Goal: Transaction & Acquisition: Purchase product/service

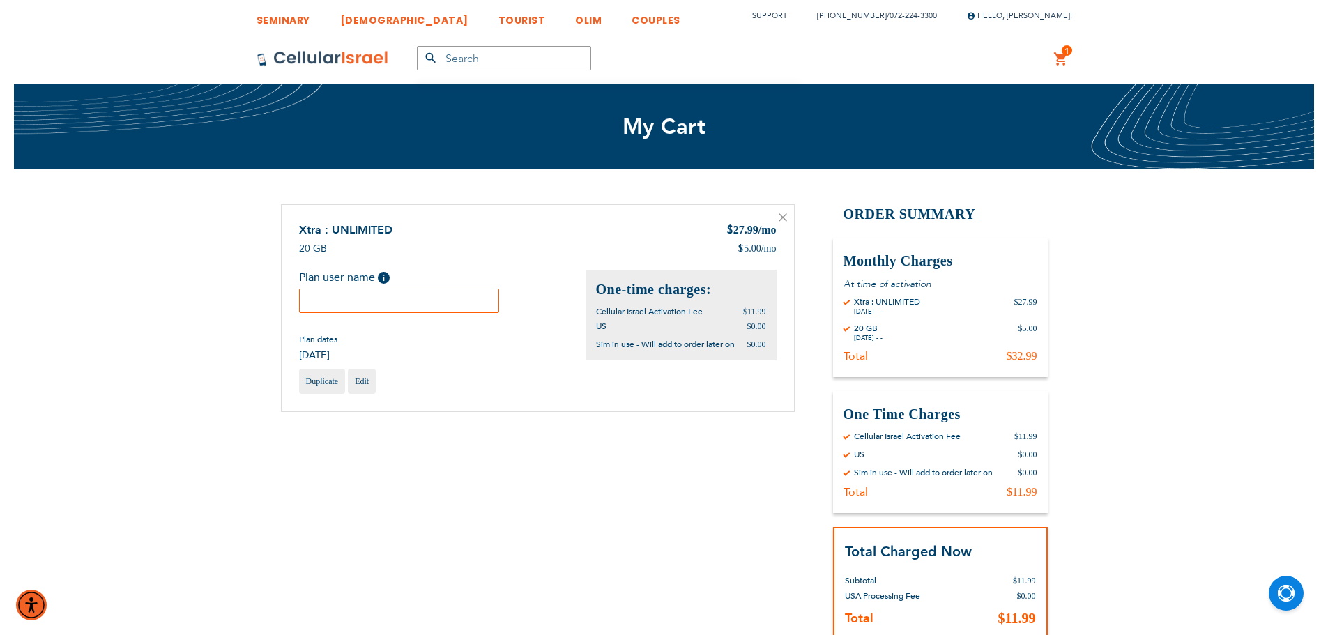
drag, startPoint x: 392, startPoint y: 308, endPoint x: 381, endPoint y: 303, distance: 12.2
click at [385, 305] on input "text" at bounding box center [399, 301] width 201 height 24
paste input "Nbuskila1212"
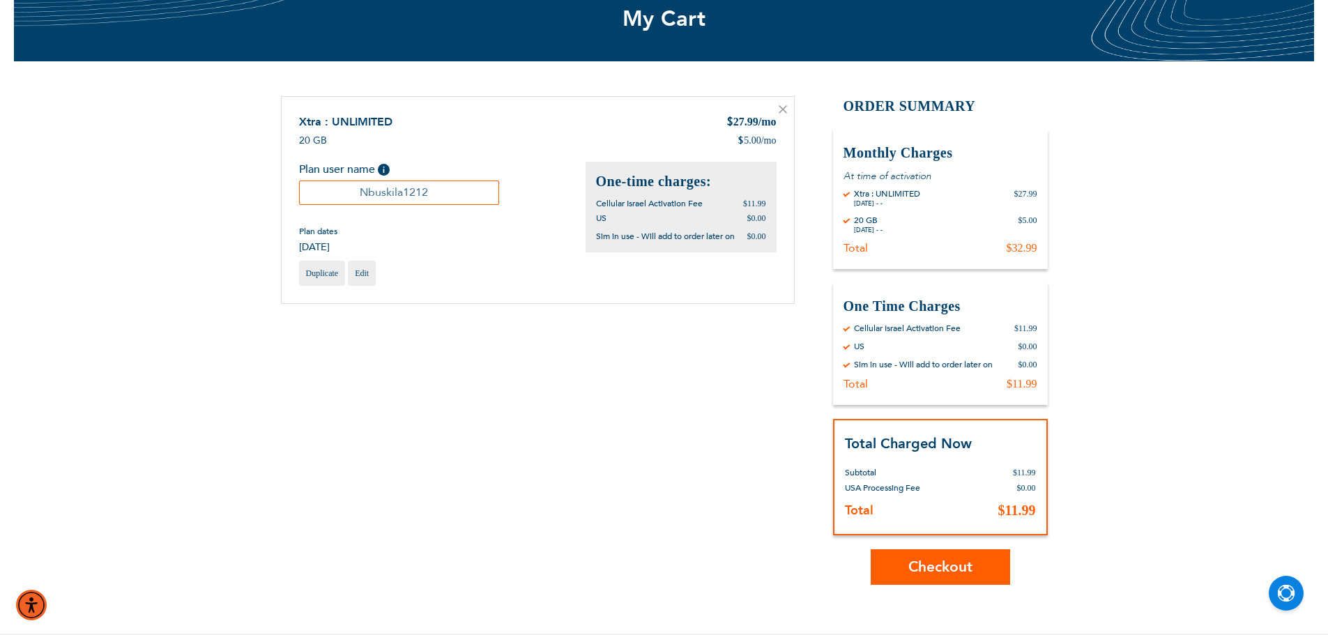
scroll to position [279, 0]
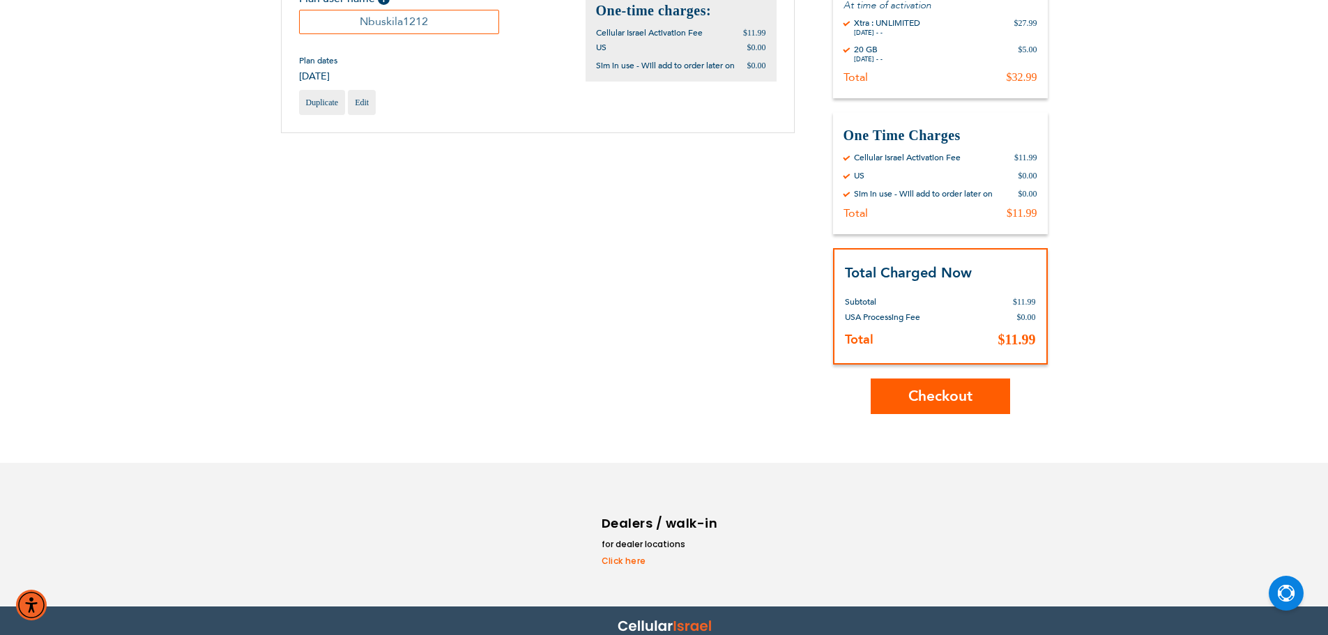
type input "Nbuskila1212"
click at [916, 403] on span "Checkout" at bounding box center [940, 396] width 64 height 20
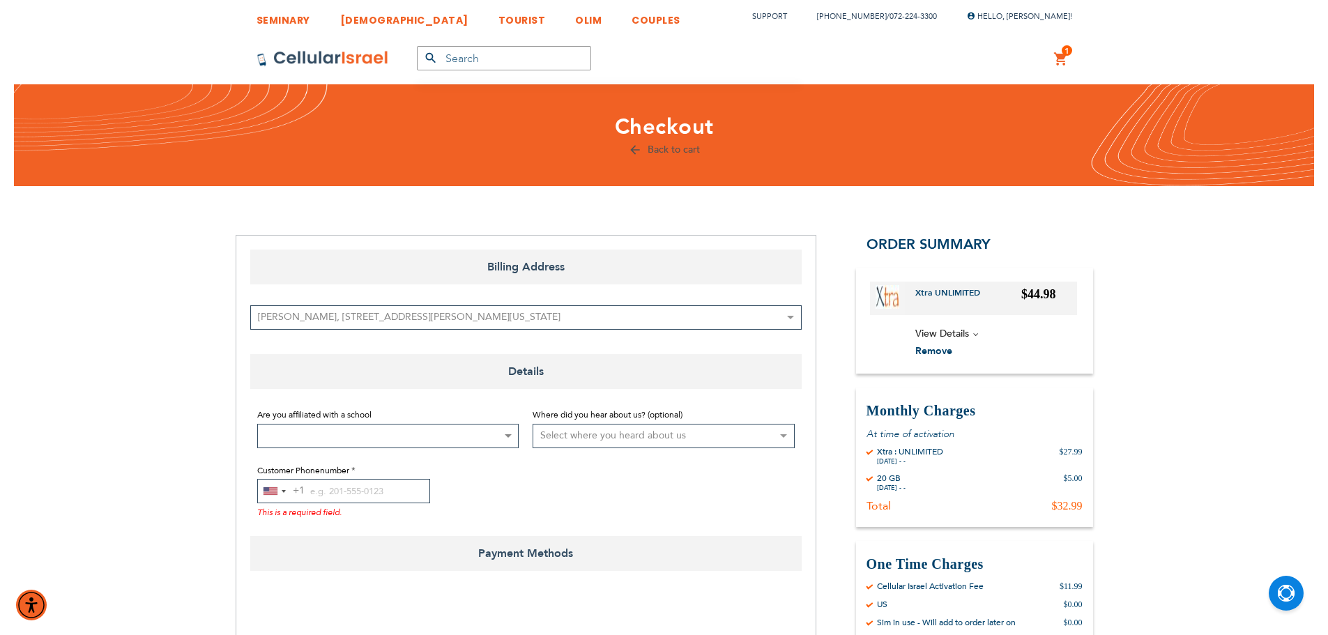
click at [342, 422] on div "Are you affiliated with a school Not Affiliated with a School Aderes Hatorah Ad…" at bounding box center [388, 427] width 262 height 42
click at [379, 438] on span at bounding box center [388, 436] width 262 height 24
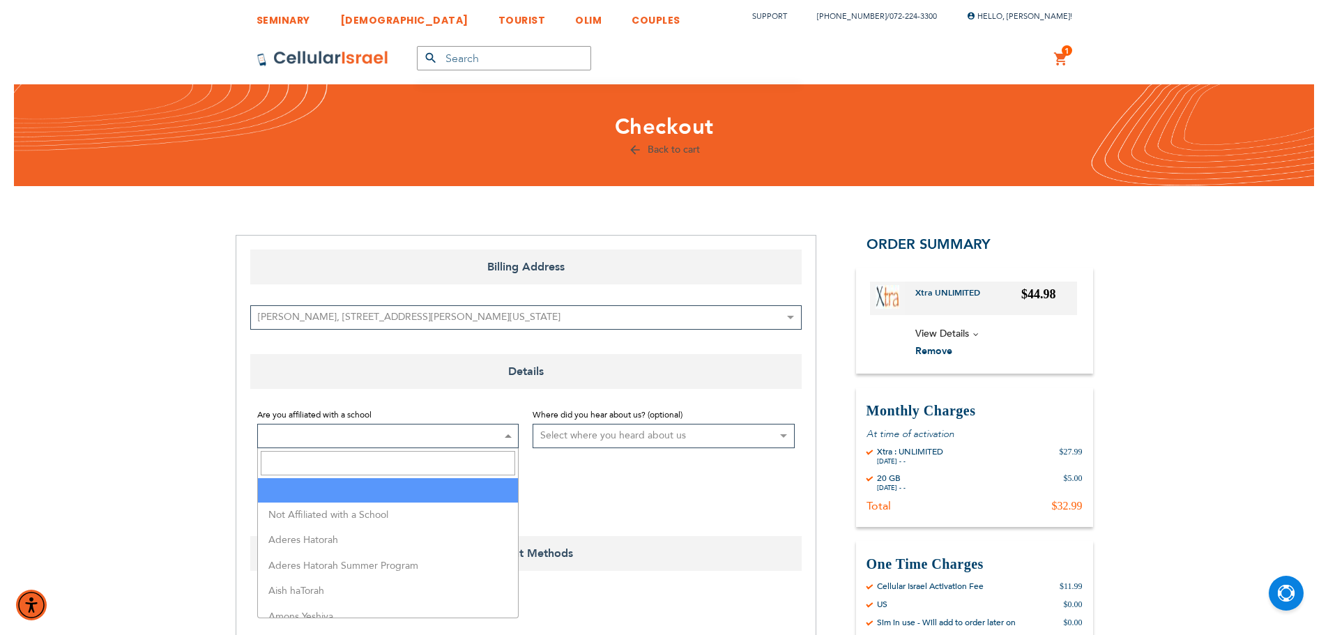
click at [350, 464] on input "Search" at bounding box center [388, 463] width 255 height 24
type input "toras c"
select select "163"
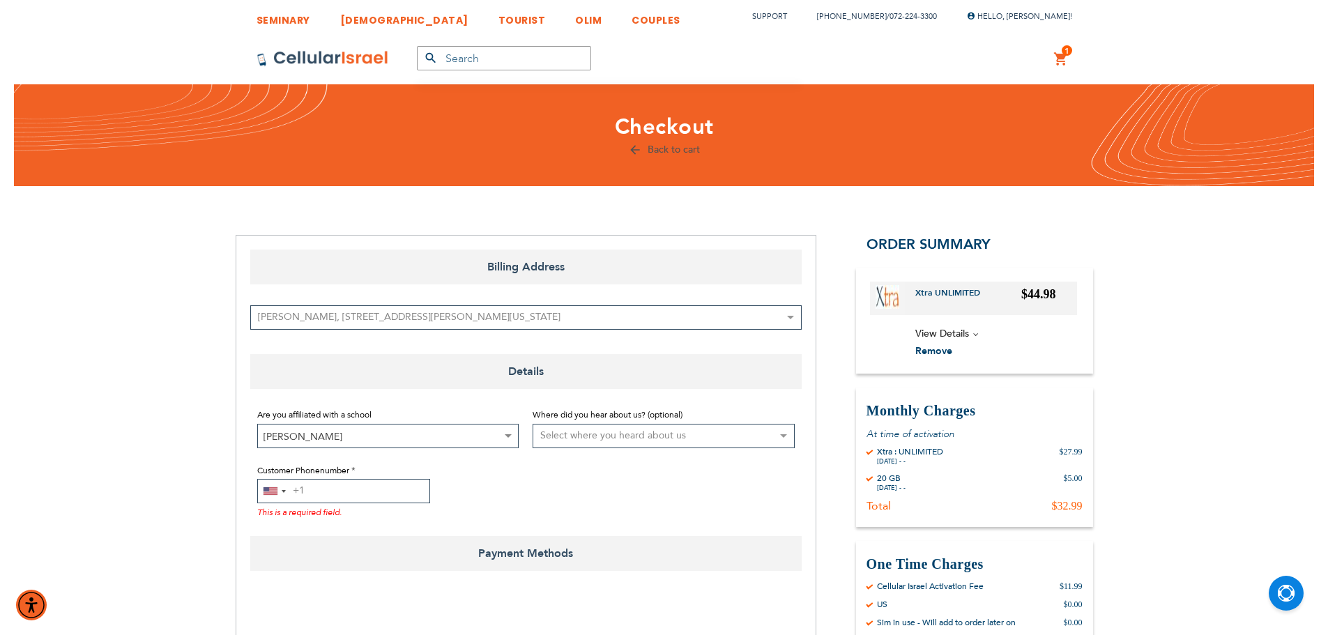
drag, startPoint x: 370, startPoint y: 484, endPoint x: 333, endPoint y: 446, distance: 52.7
click at [372, 483] on input "Customer Phonenumber" at bounding box center [343, 491] width 173 height 24
paste input "6464009362"
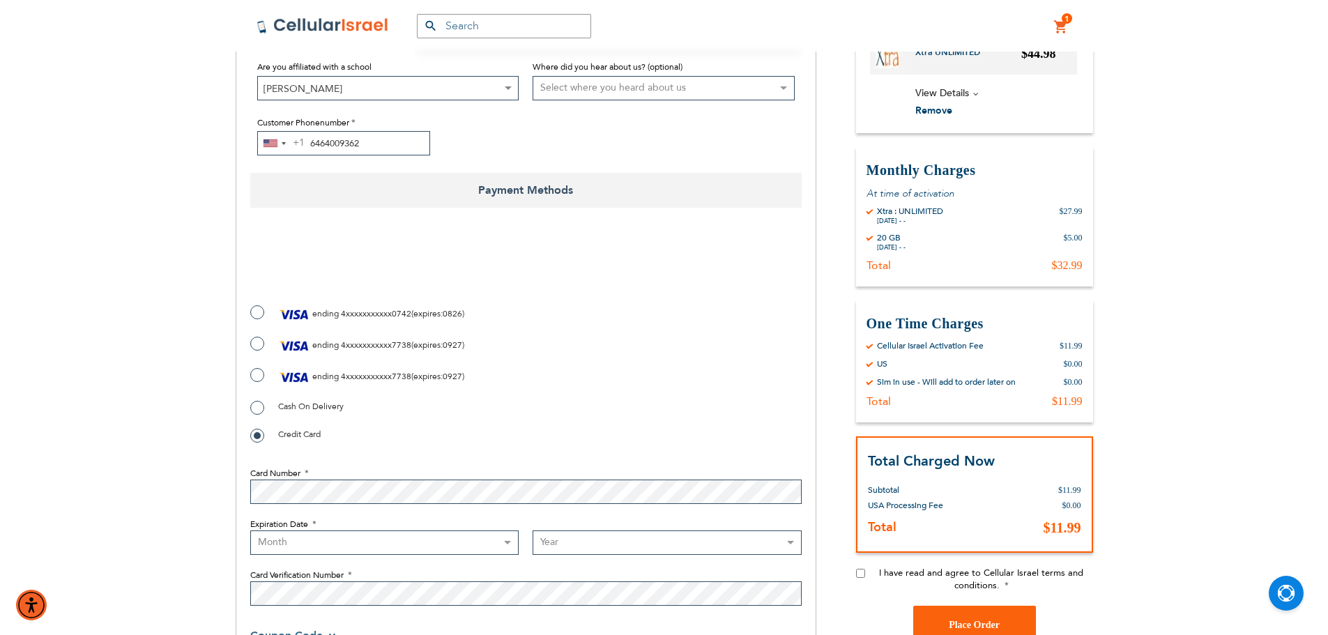
scroll to position [349, 0]
type input "6464009362"
checkbox input "true"
click at [353, 372] on span "4xxxxxxxxxxx7738" at bounding box center [376, 375] width 70 height 11
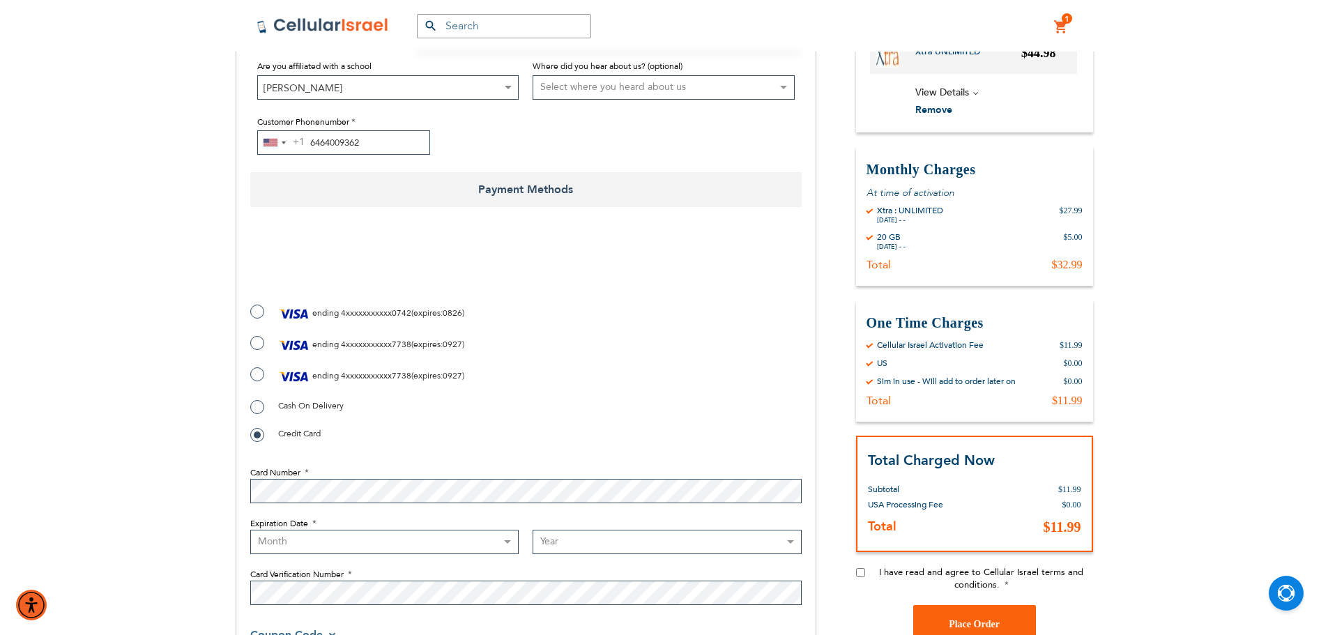
radio input "true"
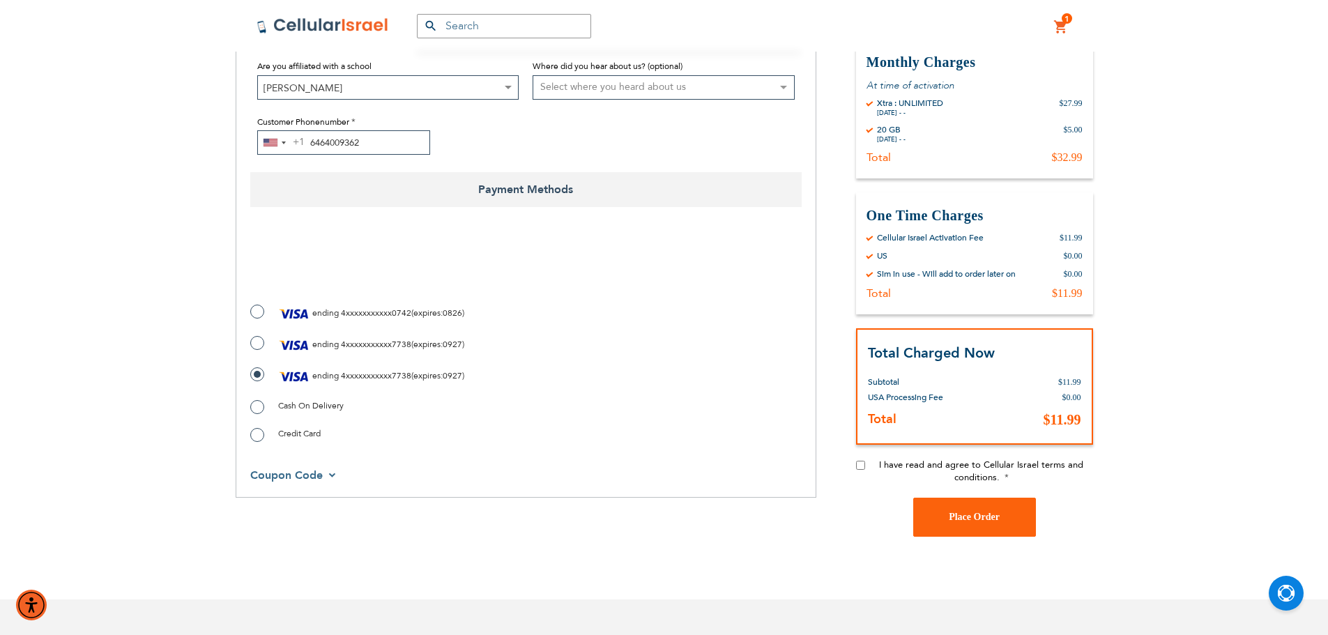
drag, startPoint x: 857, startPoint y: 459, endPoint x: 868, endPoint y: 468, distance: 13.8
click at [859, 461] on div "Order Summary Order Summary Xtra UNLIMITED $44.98" at bounding box center [974, 218] width 237 height 664
click at [860, 466] on input "I have read and agree to Cellular Israel terms and conditions." at bounding box center [860, 465] width 9 height 9
checkbox input "true"
click at [967, 522] on button "Place Order" at bounding box center [974, 517] width 123 height 39
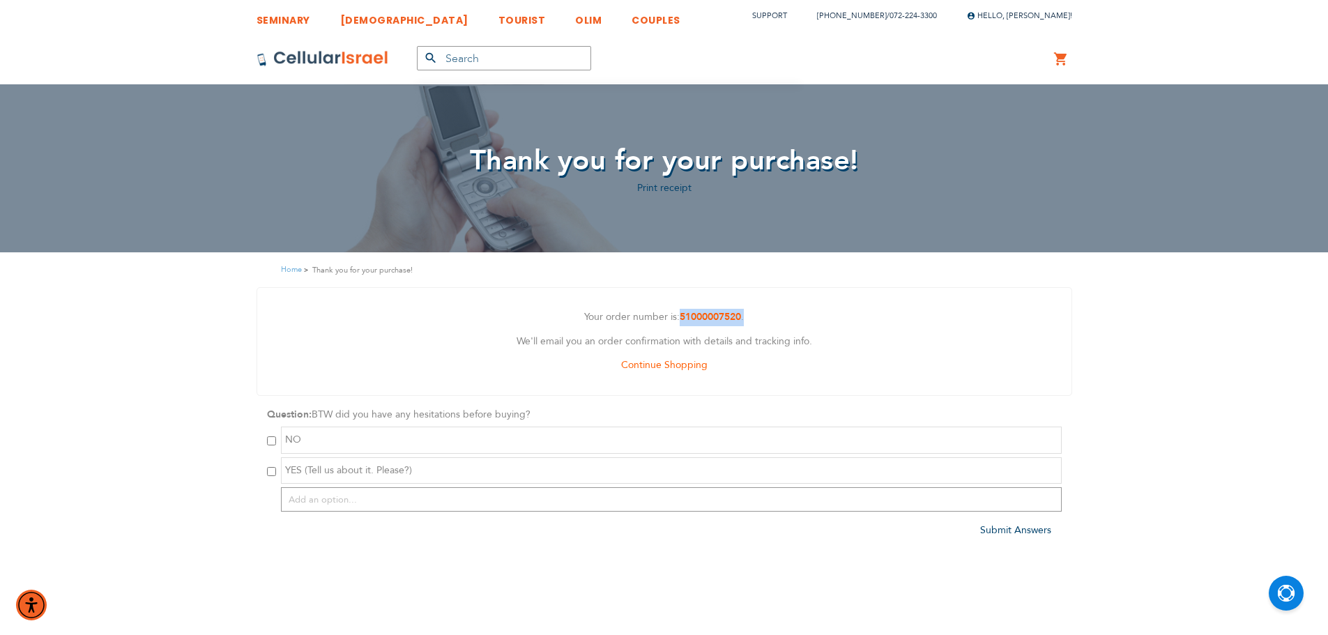
drag, startPoint x: 777, startPoint y: 314, endPoint x: 678, endPoint y: 314, distance: 99.7
click at [678, 314] on p "Your order number is: 51000007520 ." at bounding box center [664, 317] width 793 height 17
copy p "51000007520 ."
